Goal: Information Seeking & Learning: Learn about a topic

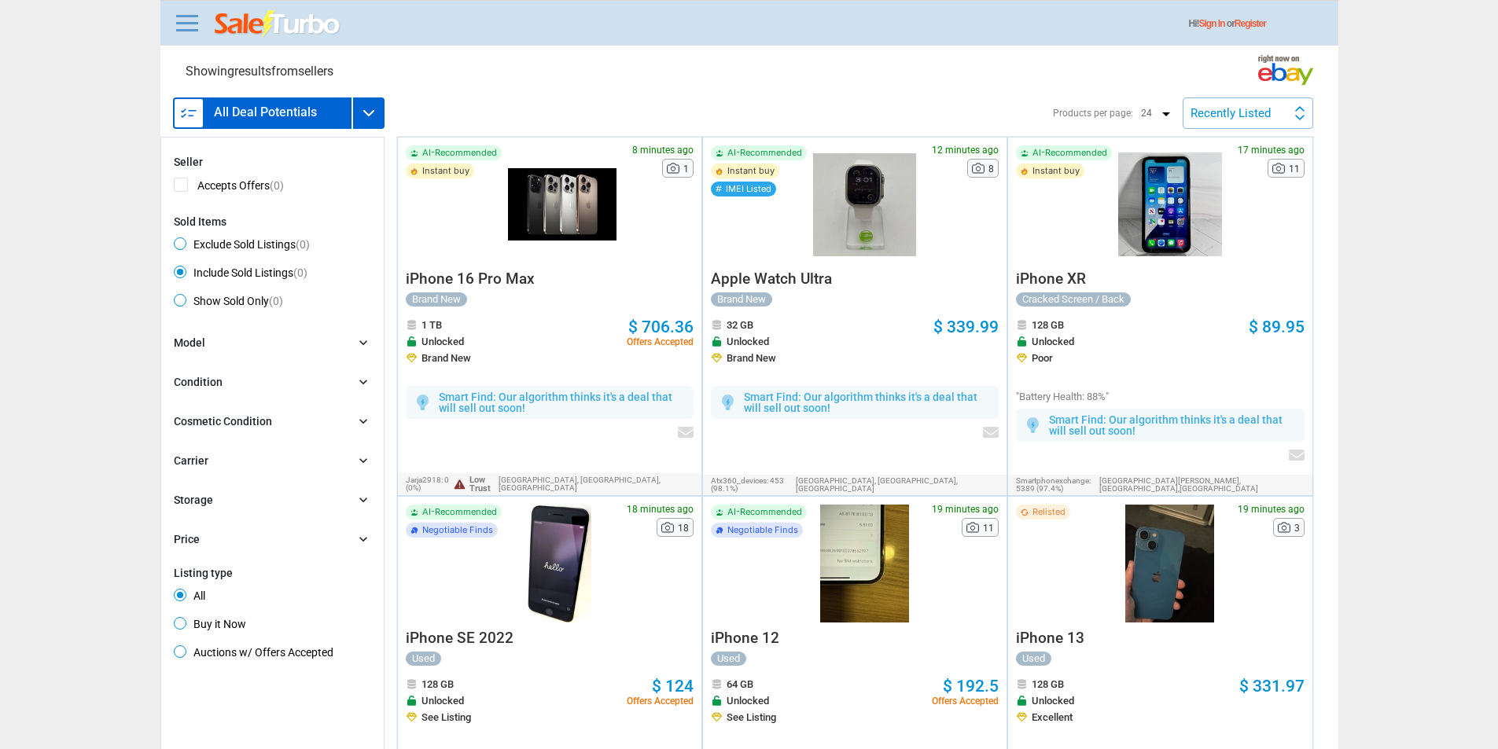
click at [282, 116] on h3 "All Deal Potentials" at bounding box center [265, 112] width 103 height 13
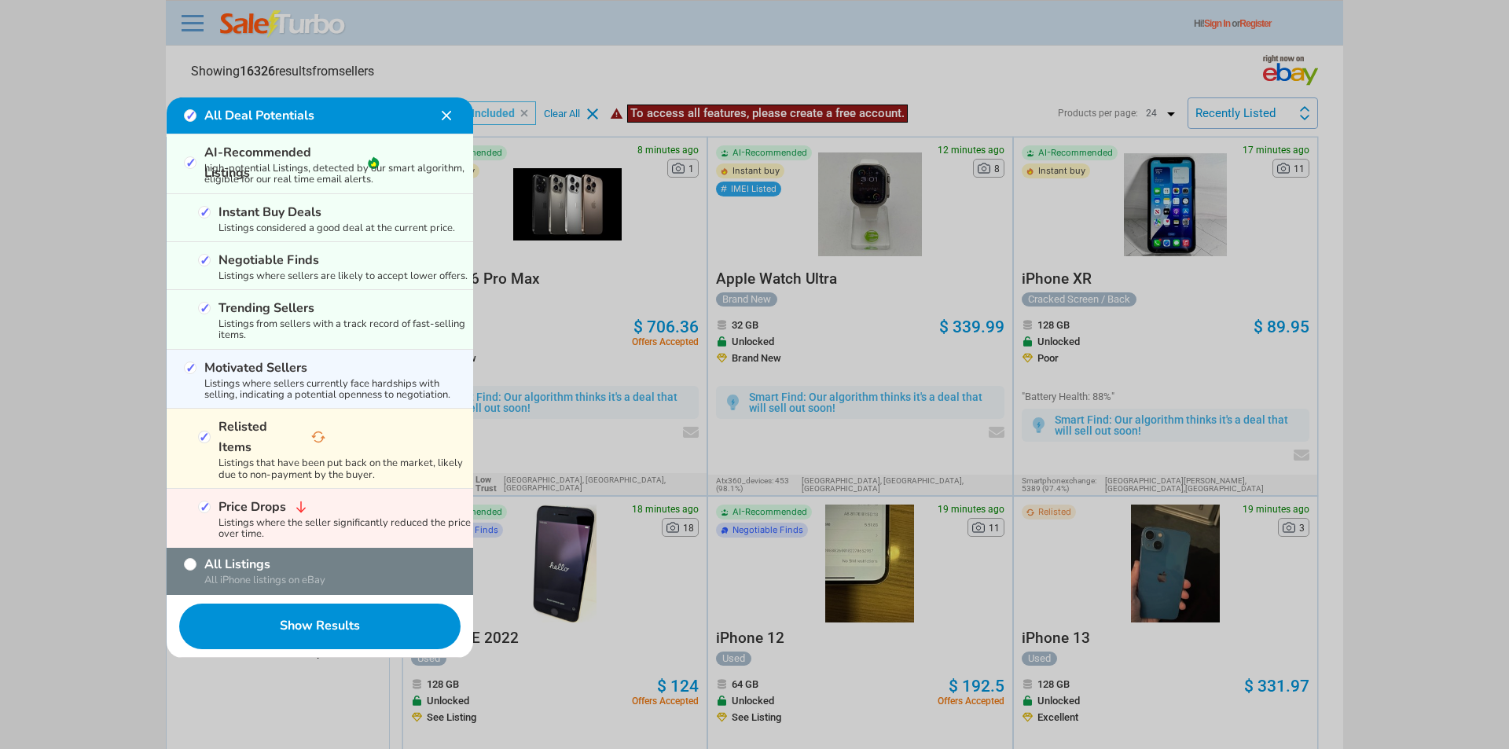
click at [269, 548] on div "All Listings All iPhone listings on eBay" at bounding box center [320, 571] width 307 height 47
click at [266, 554] on label "All Listings" at bounding box center [281, 564] width 154 height 20
click at [197, 558] on input "All Listings" at bounding box center [190, 564] width 13 height 13
checkbox input "true"
checkbox input "false"
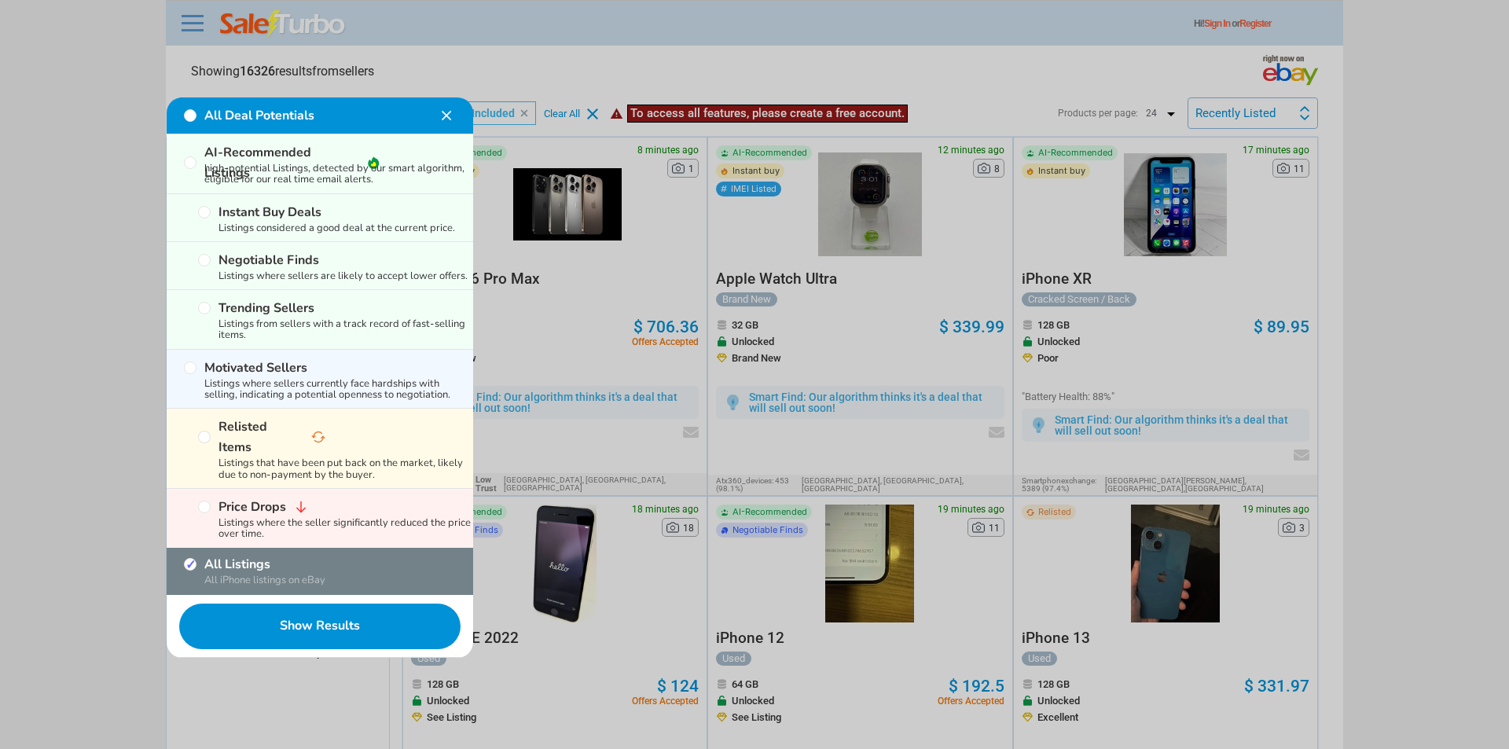
checkbox input "false"
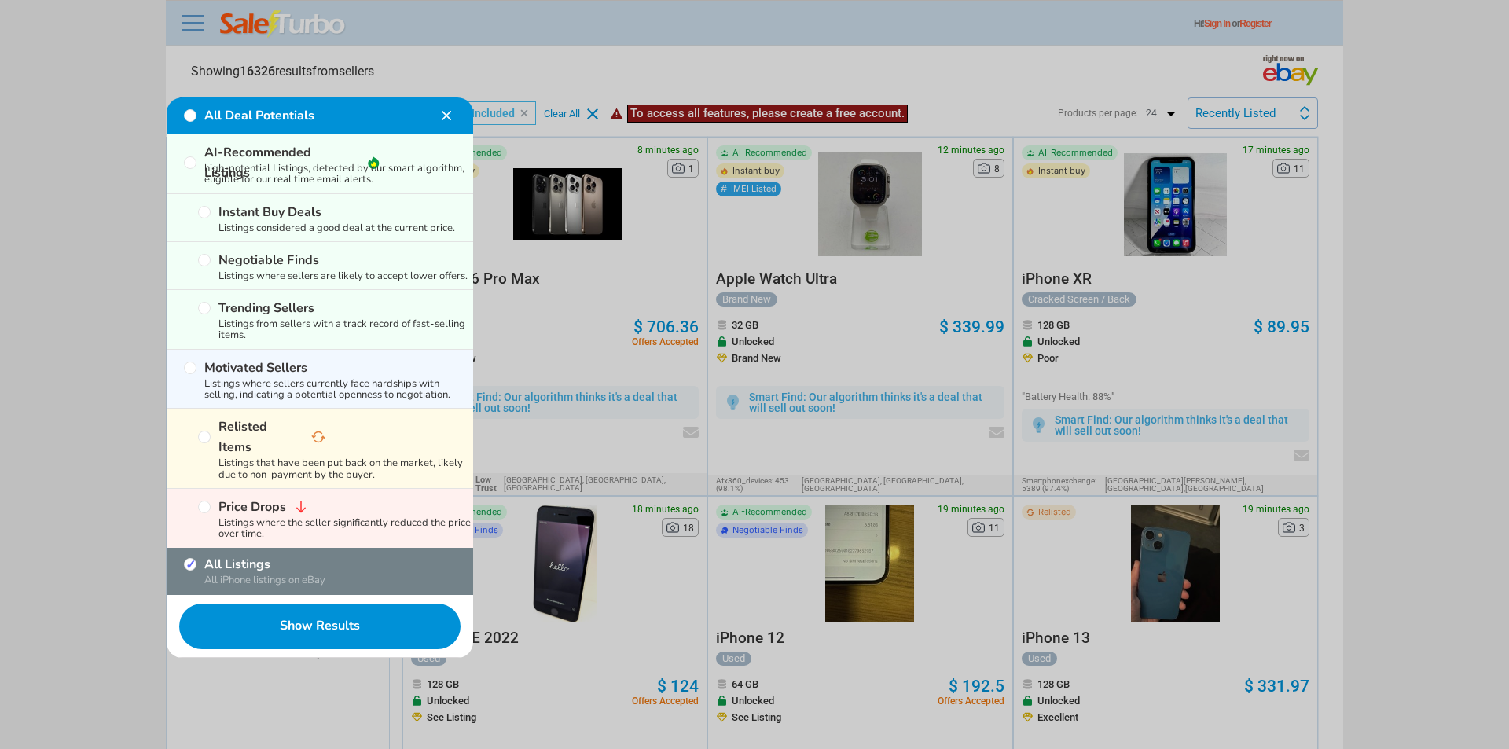
checkbox input "false"
click at [279, 607] on button "Show Results" at bounding box center [320, 626] width 307 height 63
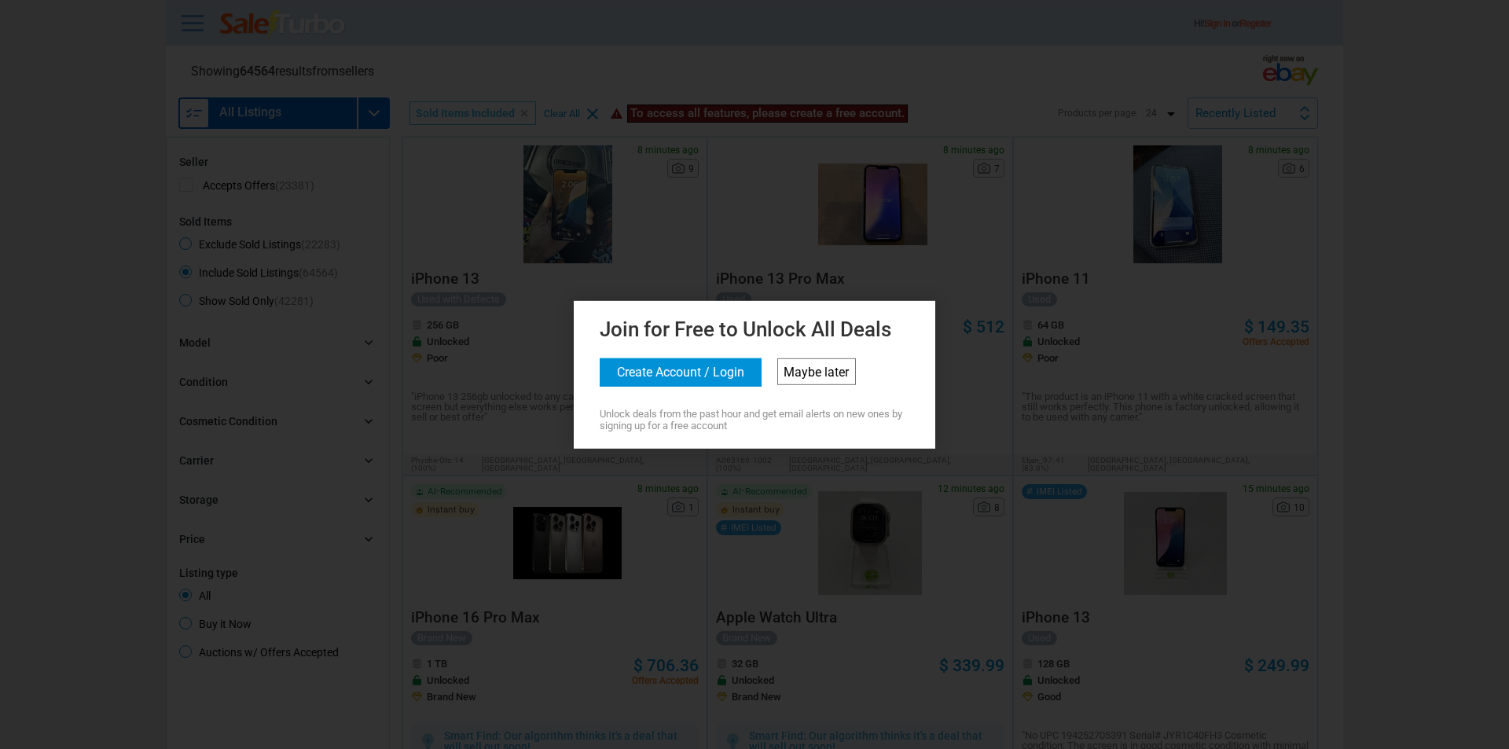
click at [839, 374] on link "Maybe later" at bounding box center [816, 371] width 79 height 27
